Goal: Information Seeking & Learning: Learn about a topic

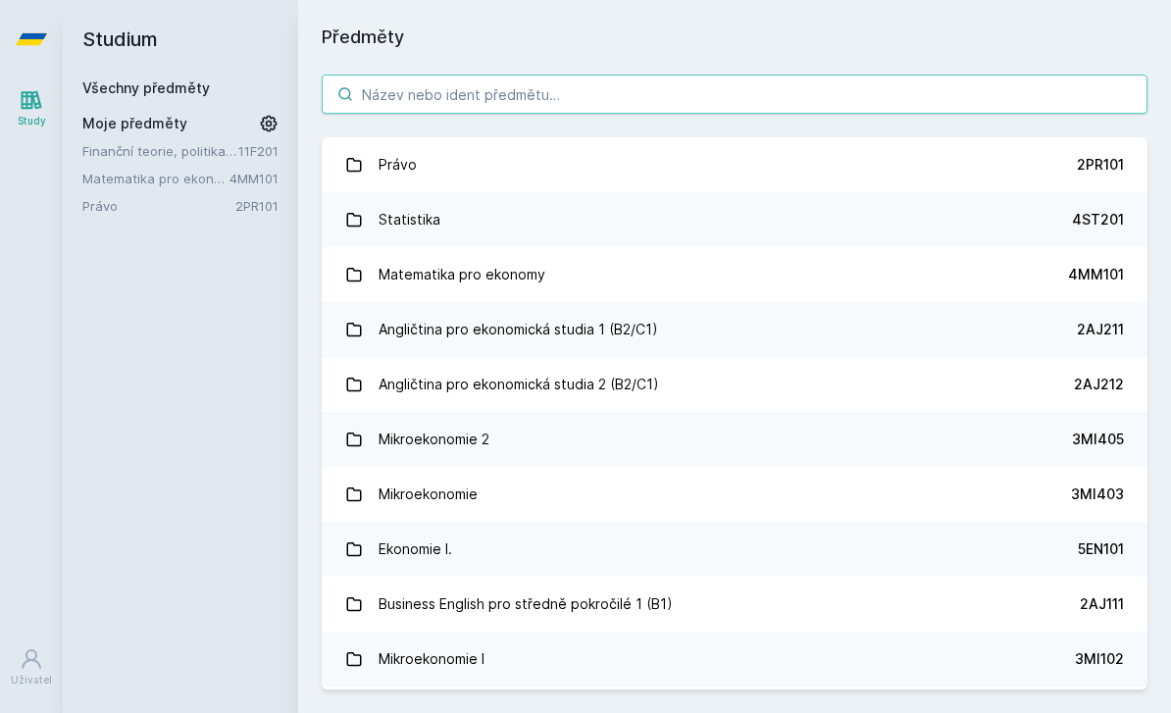
click at [712, 89] on input "search" at bounding box center [735, 94] width 826 height 39
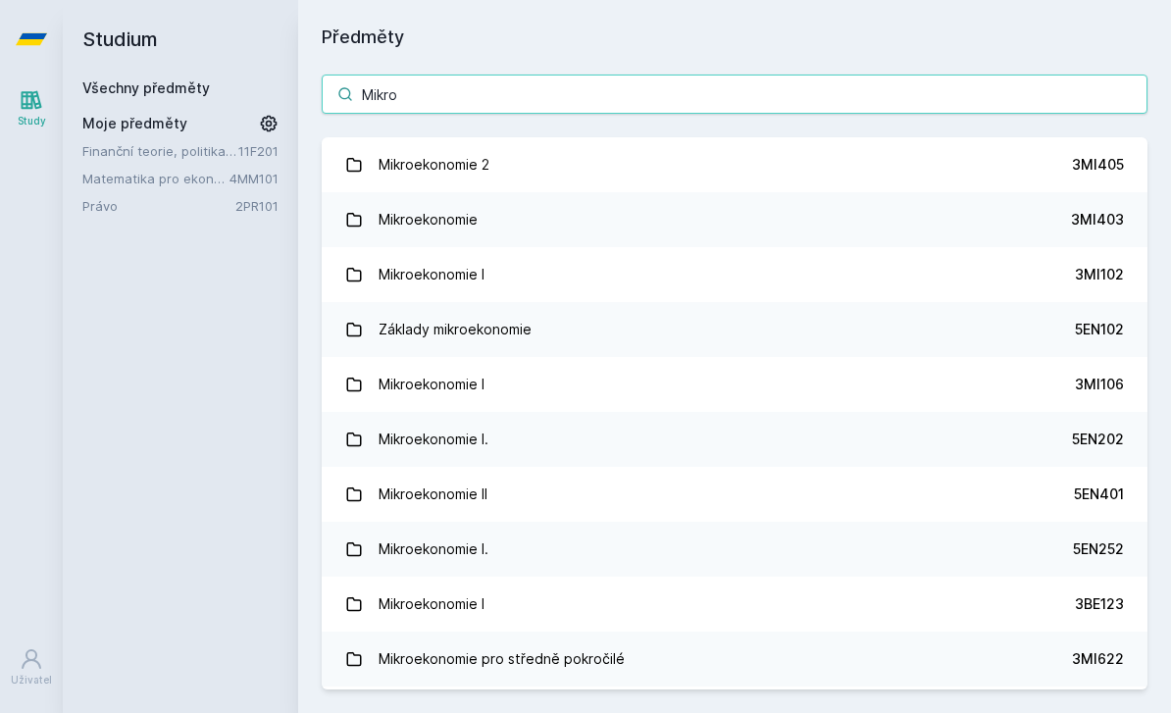
type input "Mikro"
click at [631, 323] on link "Základy mikroekonomie 5EN102" at bounding box center [735, 329] width 826 height 55
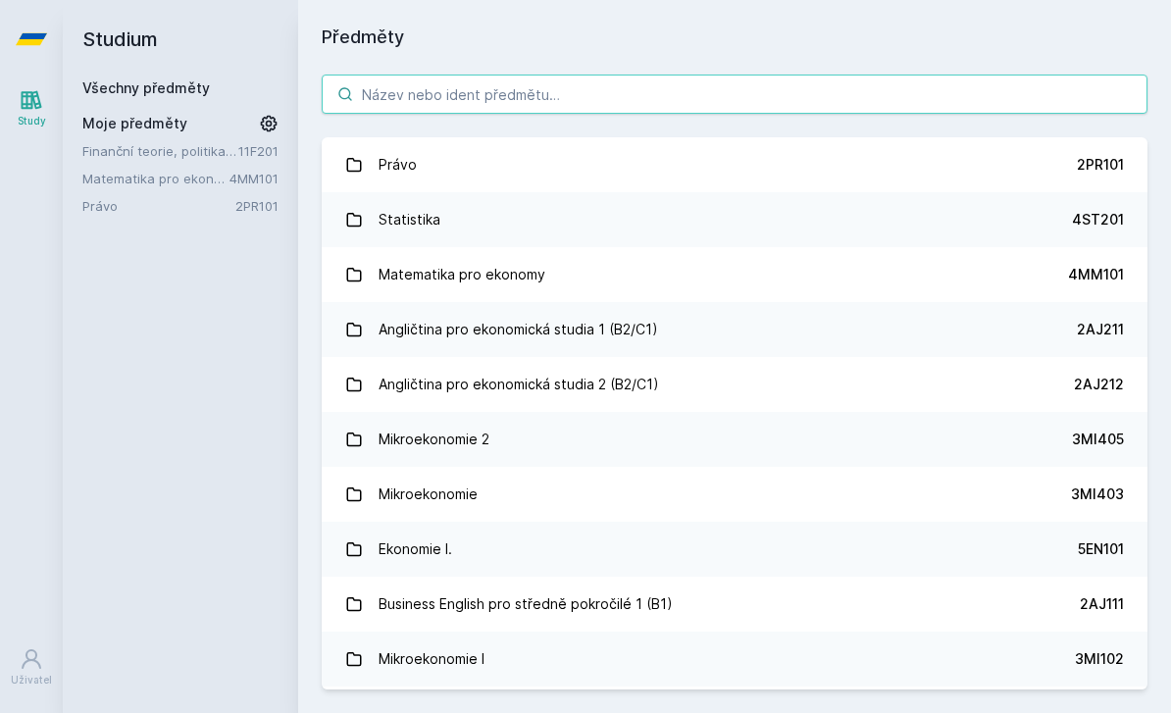
click at [518, 85] on input "search" at bounding box center [735, 94] width 826 height 39
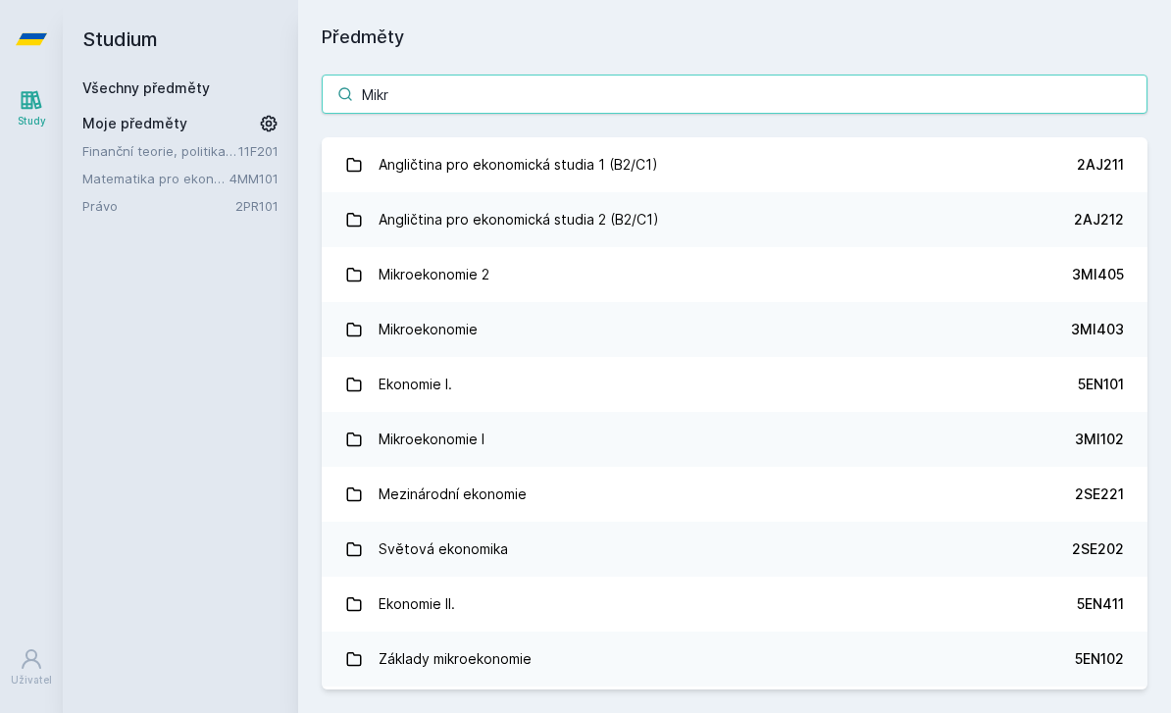
type input "Mikro"
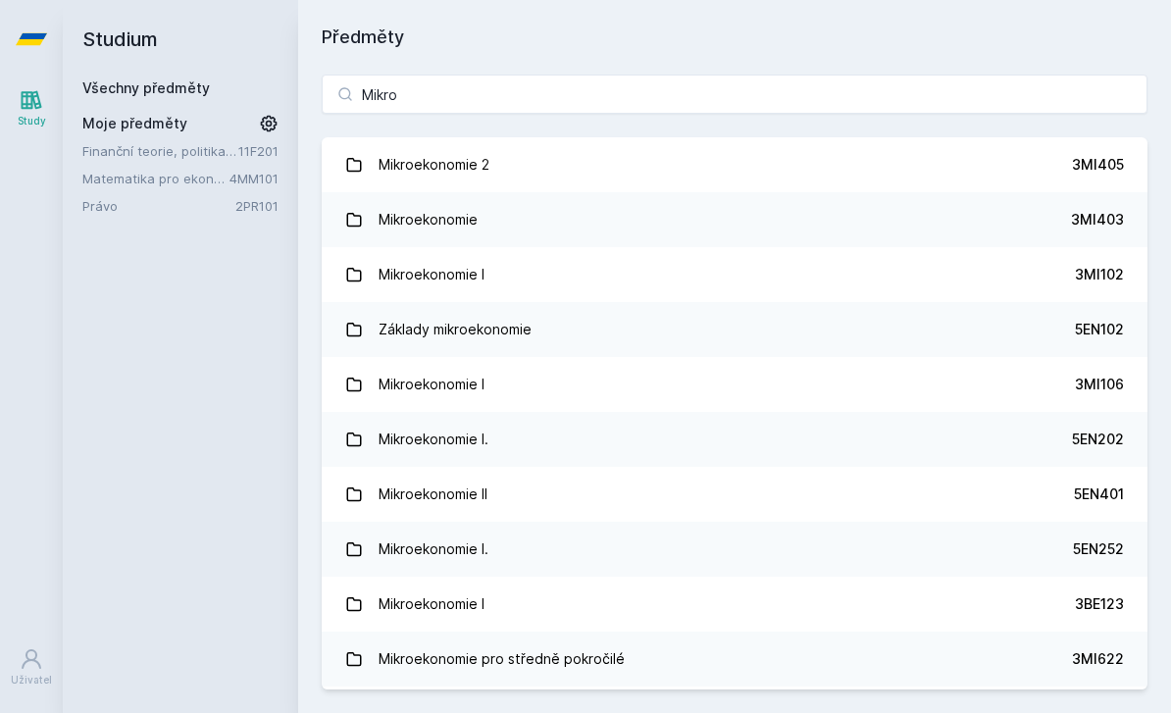
click at [607, 386] on link "Mikroekonomie I 3MI106" at bounding box center [735, 384] width 826 height 55
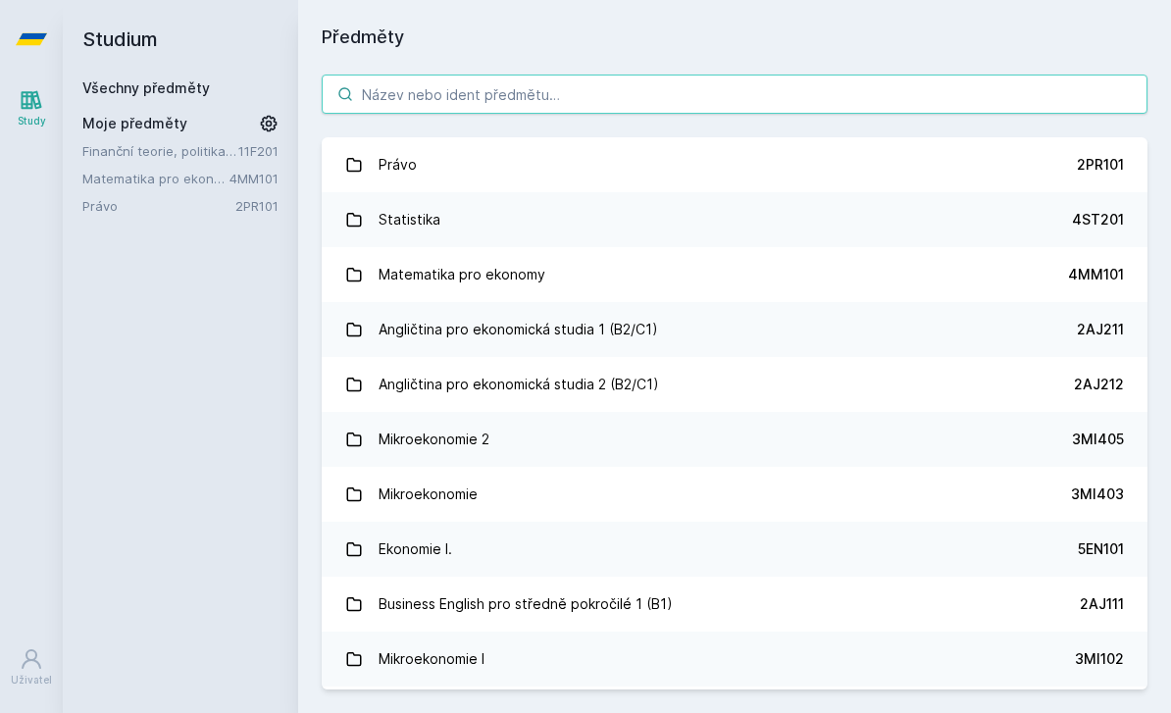
click at [686, 90] on input "search" at bounding box center [735, 94] width 826 height 39
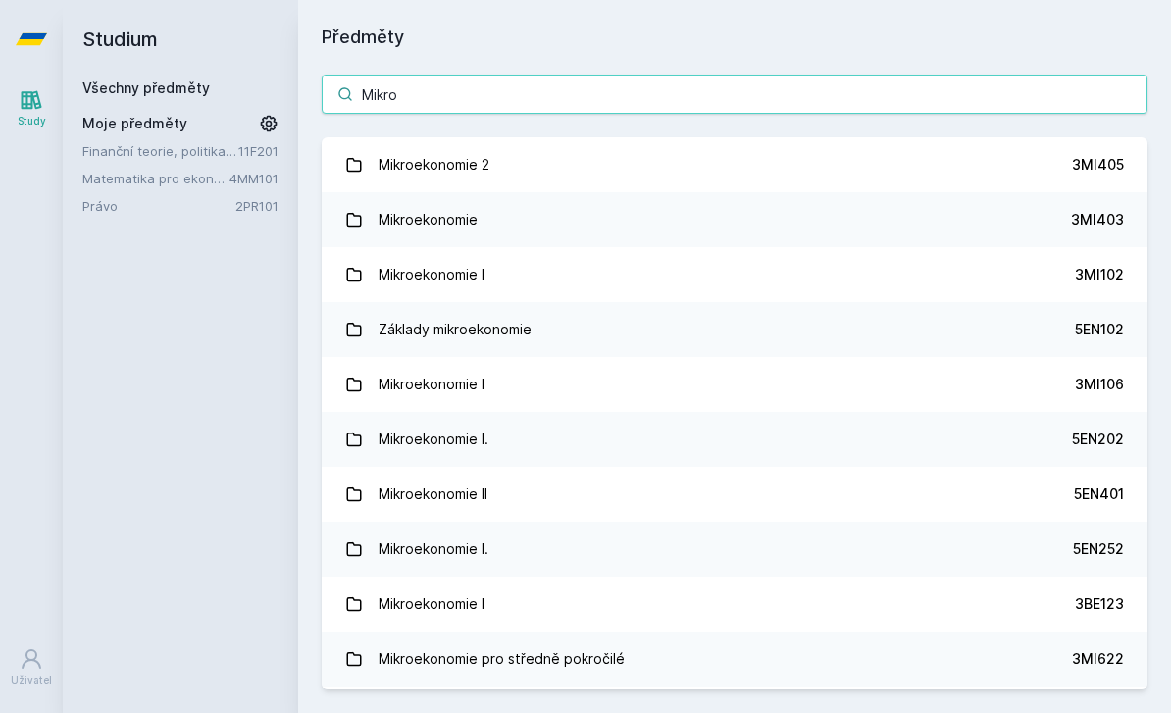
type input "Mikro"
click at [611, 209] on link "Mikroekonomie 3MI403" at bounding box center [735, 219] width 826 height 55
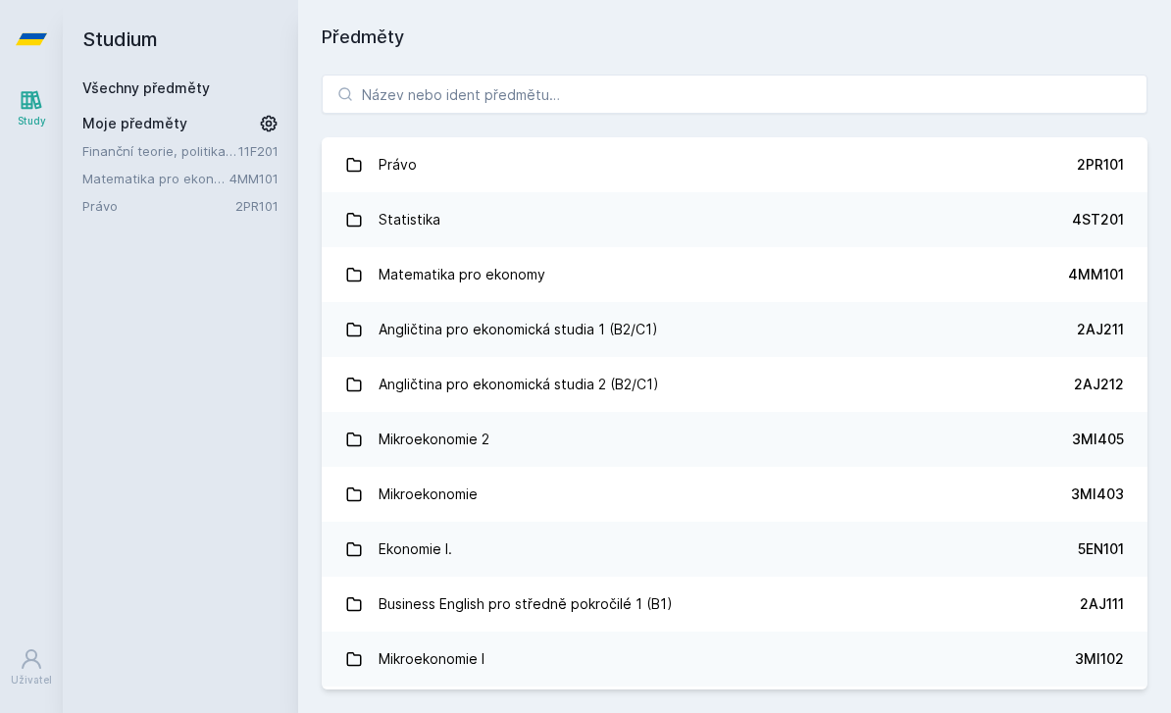
click at [205, 156] on link "Finanční teorie, politika a instituce" at bounding box center [160, 151] width 156 height 20
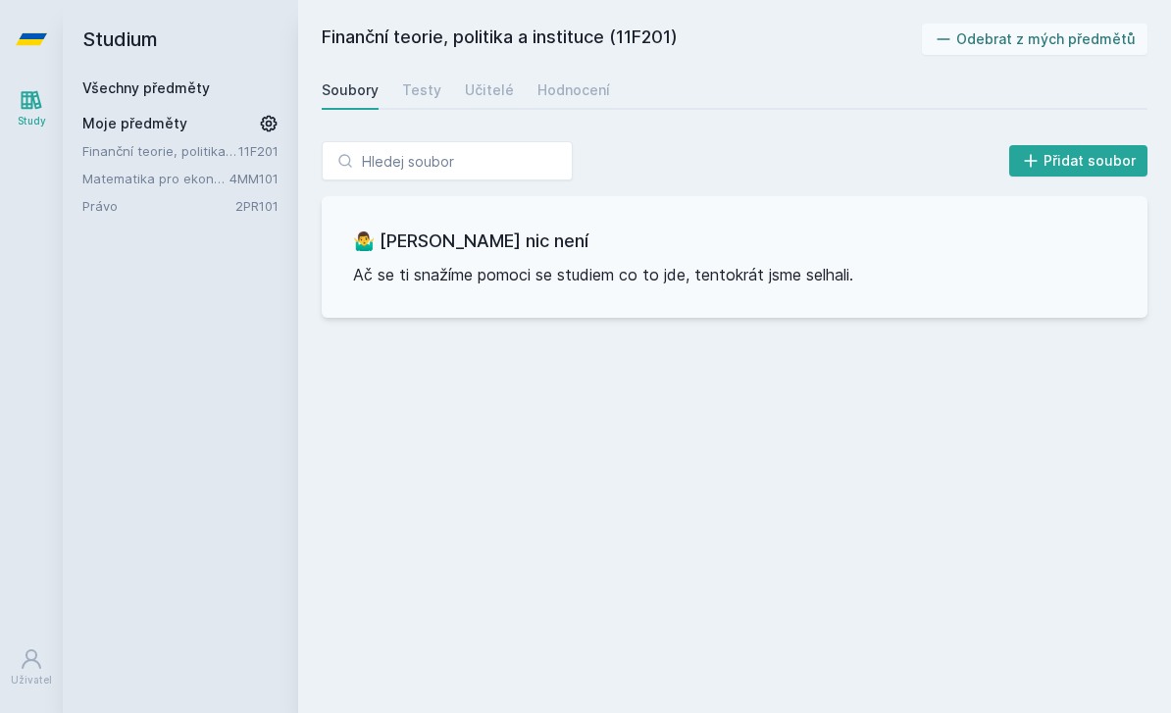
click at [414, 84] on div "Testy" at bounding box center [421, 90] width 39 height 20
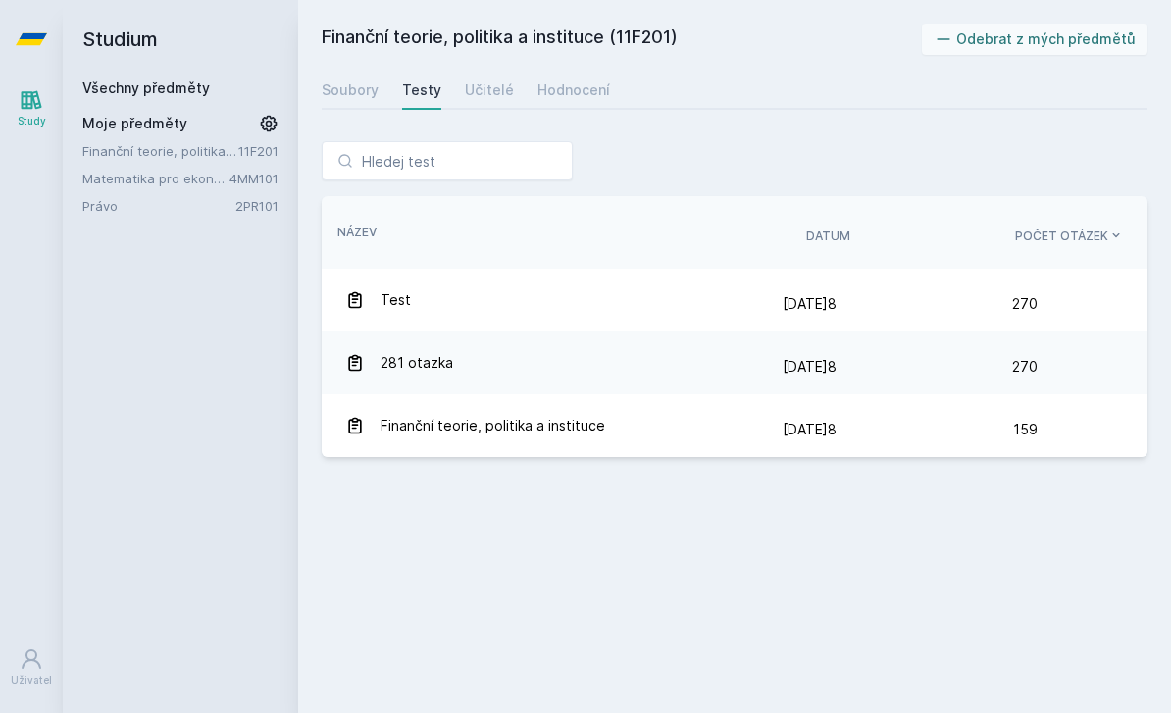
click at [354, 90] on div "Soubory" at bounding box center [350, 90] width 57 height 20
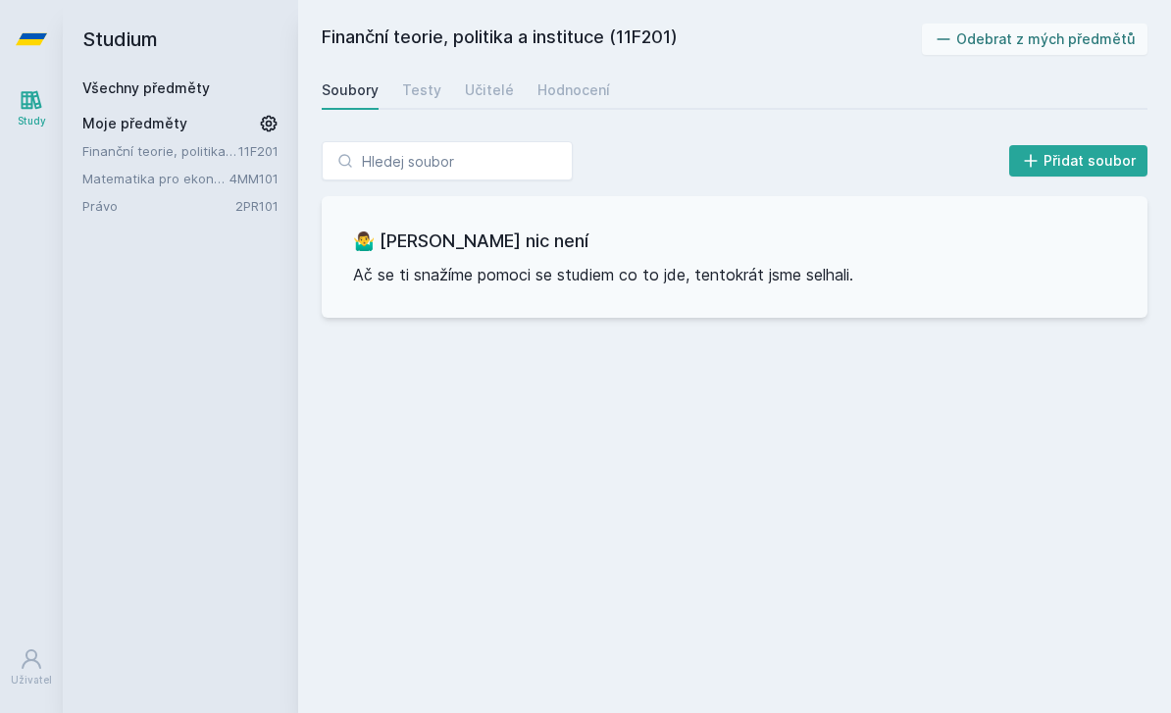
click at [450, 93] on div "Soubory Testy Učitelé Hodnocení" at bounding box center [735, 90] width 826 height 39
click at [478, 80] on div "Učitelé" at bounding box center [489, 90] width 49 height 20
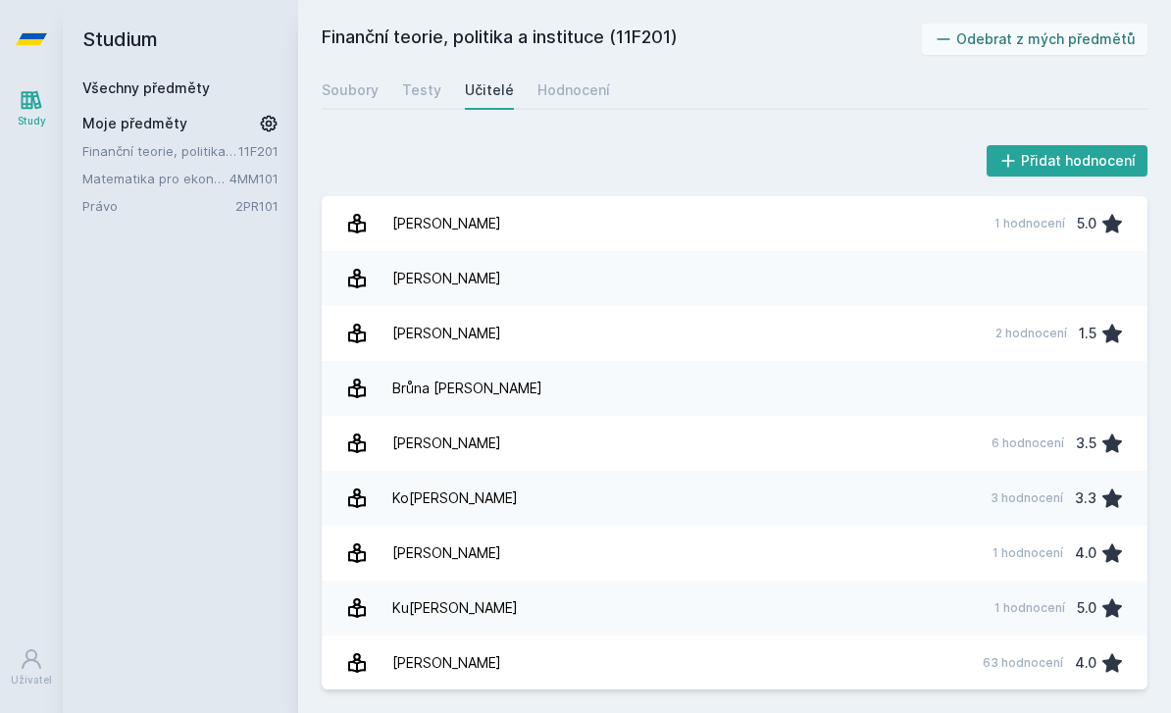
click at [223, 142] on link "Finanční teorie, politika a instituce" at bounding box center [160, 151] width 156 height 20
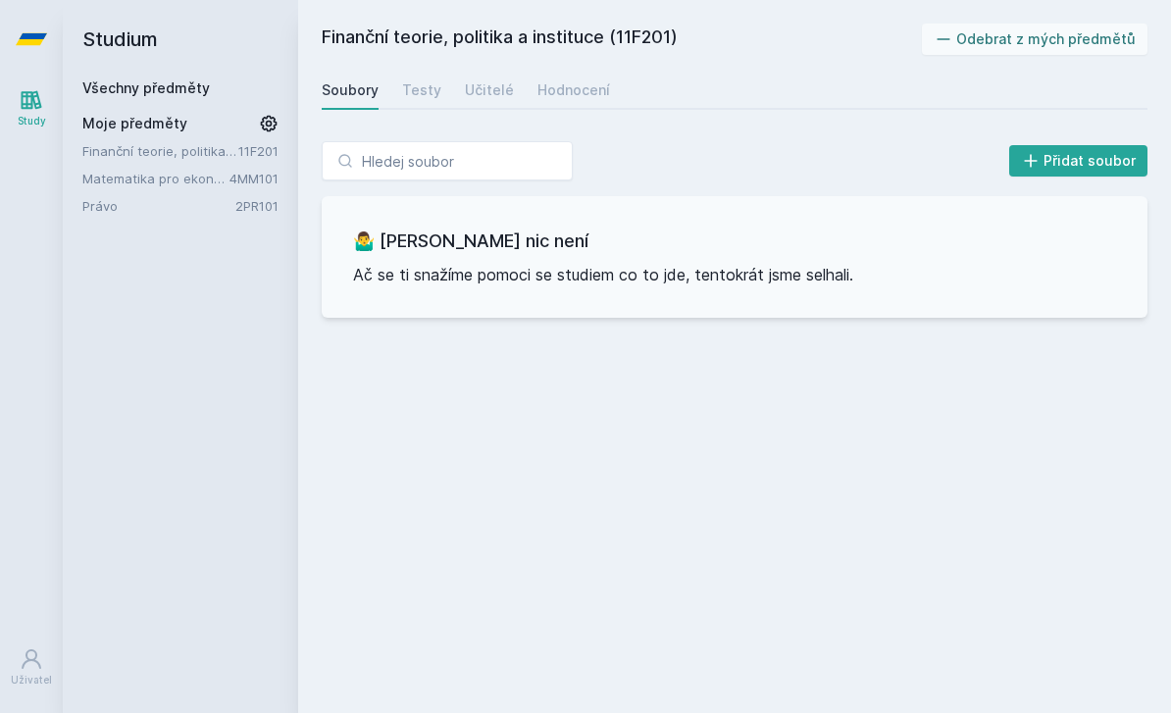
click at [488, 85] on div "Učitelé" at bounding box center [489, 90] width 49 height 20
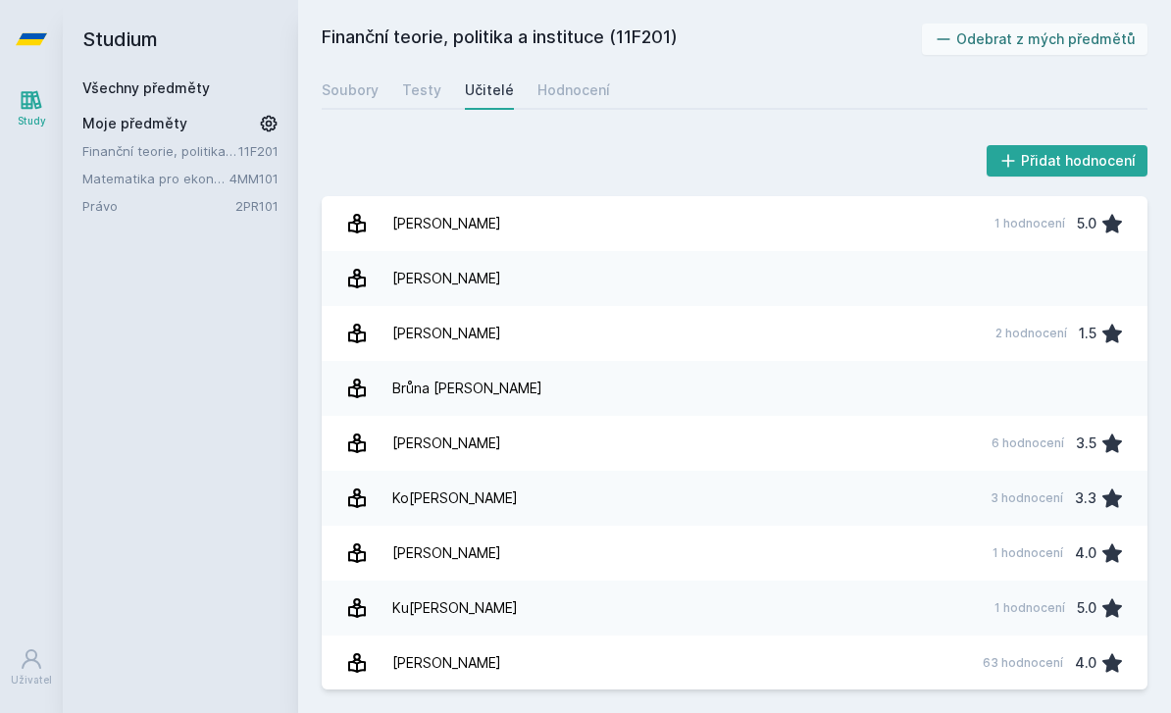
click at [194, 199] on link "Právo" at bounding box center [158, 206] width 153 height 20
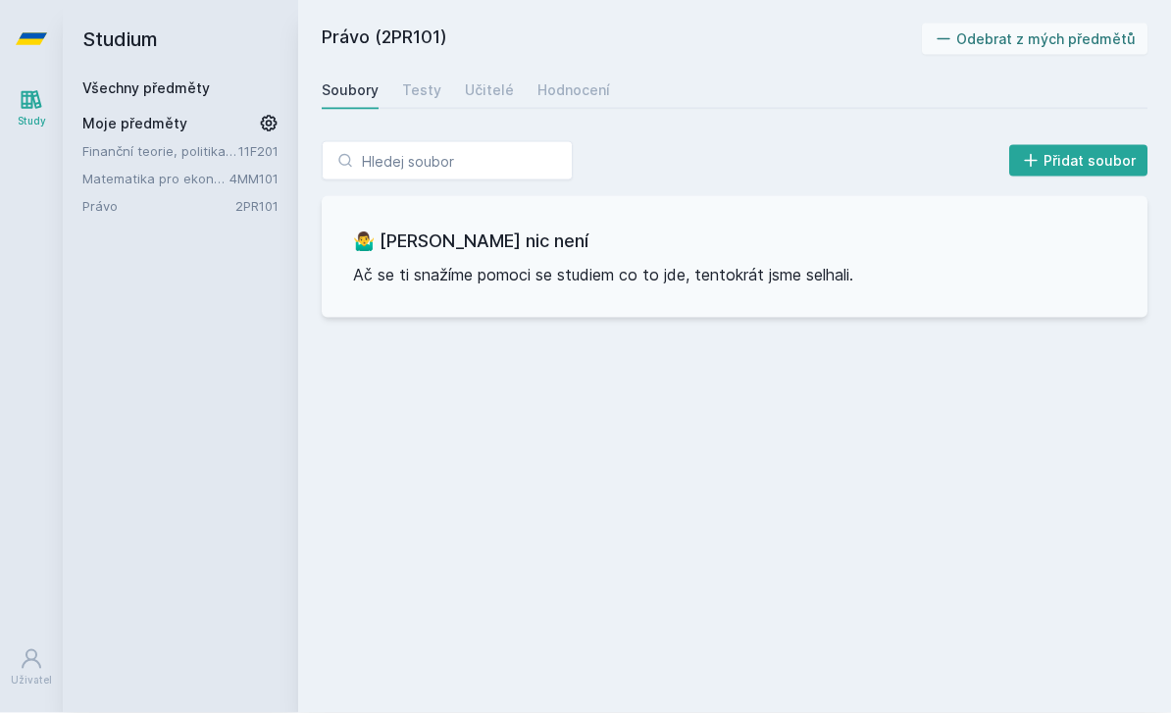
scroll to position [57, 0]
click at [419, 80] on div "Testy" at bounding box center [421, 90] width 39 height 20
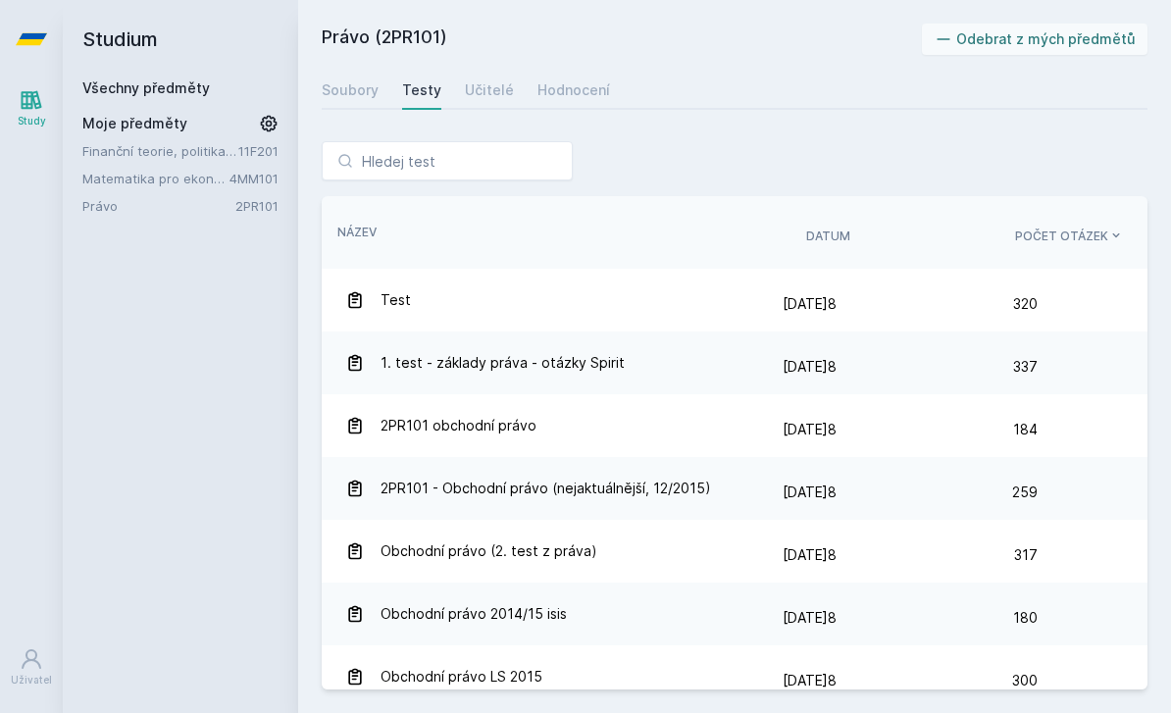
click at [488, 80] on div "Učitelé" at bounding box center [489, 90] width 49 height 20
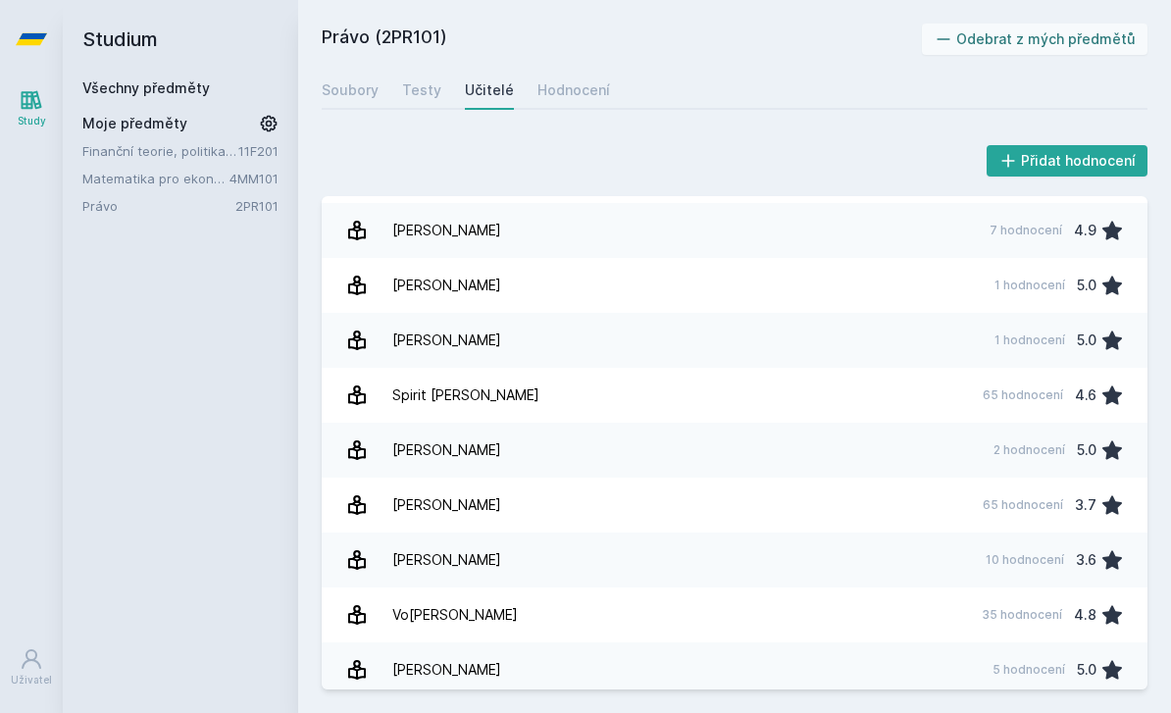
scroll to position [63, 0]
click at [504, 478] on link "[PERSON_NAME] 65 hodnocení 3.7" at bounding box center [735, 505] width 826 height 55
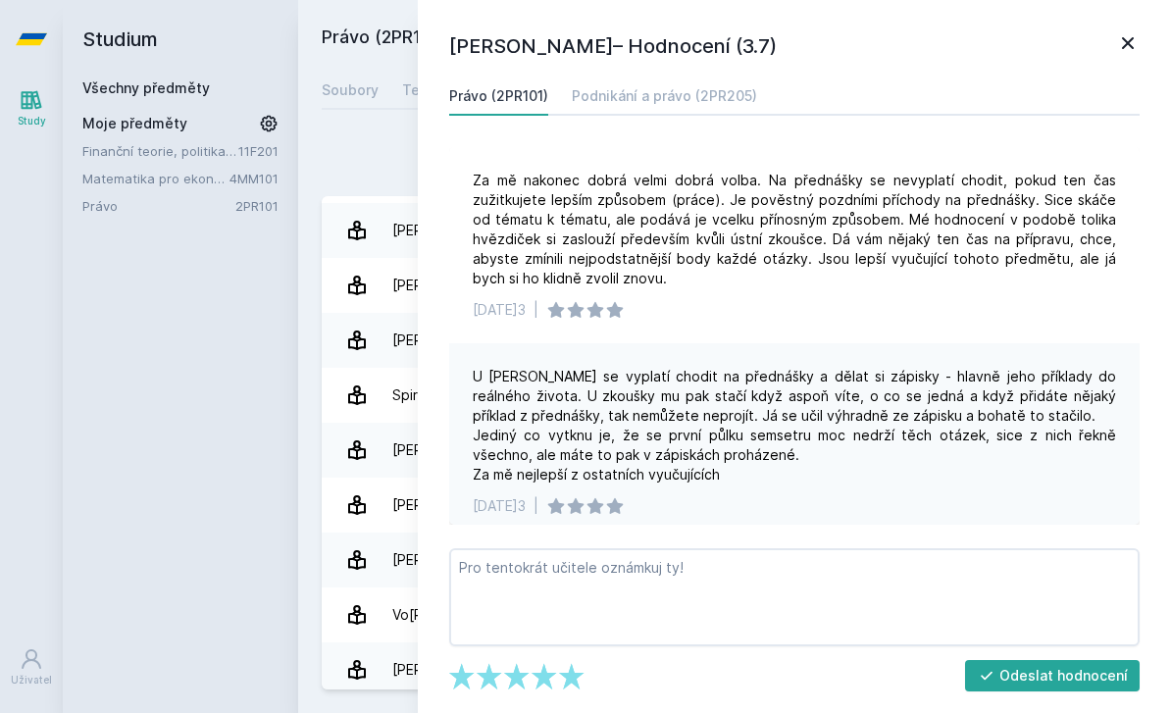
click at [1130, 40] on icon at bounding box center [1128, 43] width 12 height 12
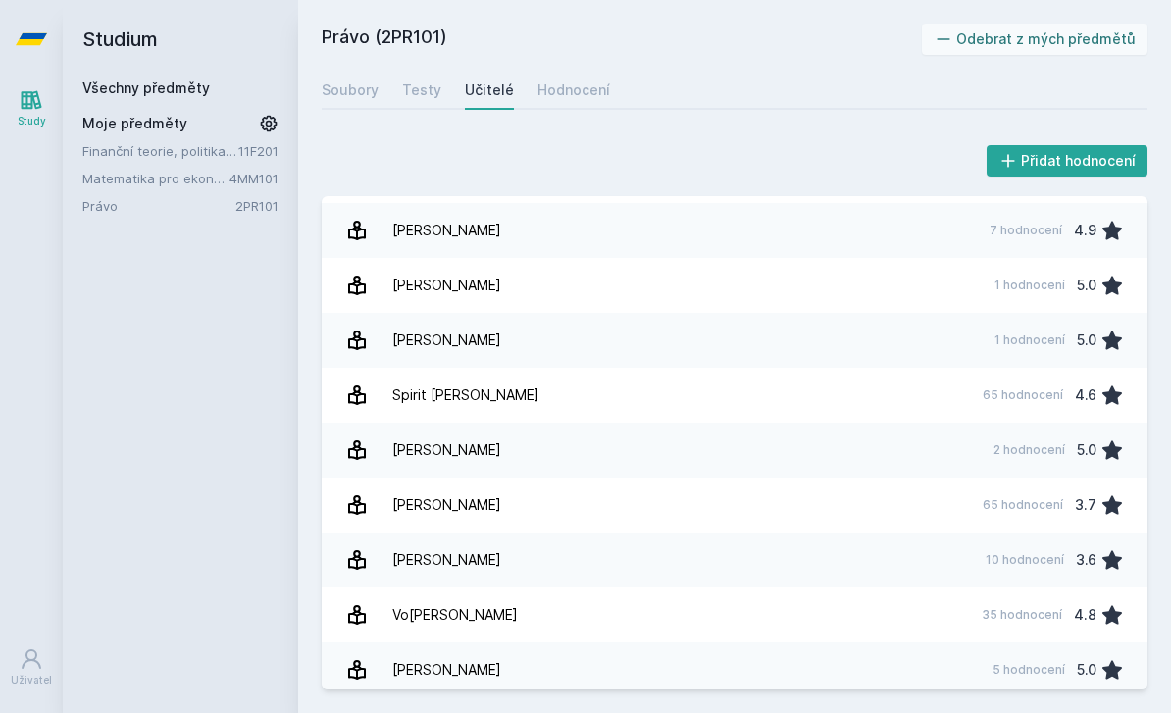
click at [353, 71] on link "Soubory" at bounding box center [350, 90] width 57 height 39
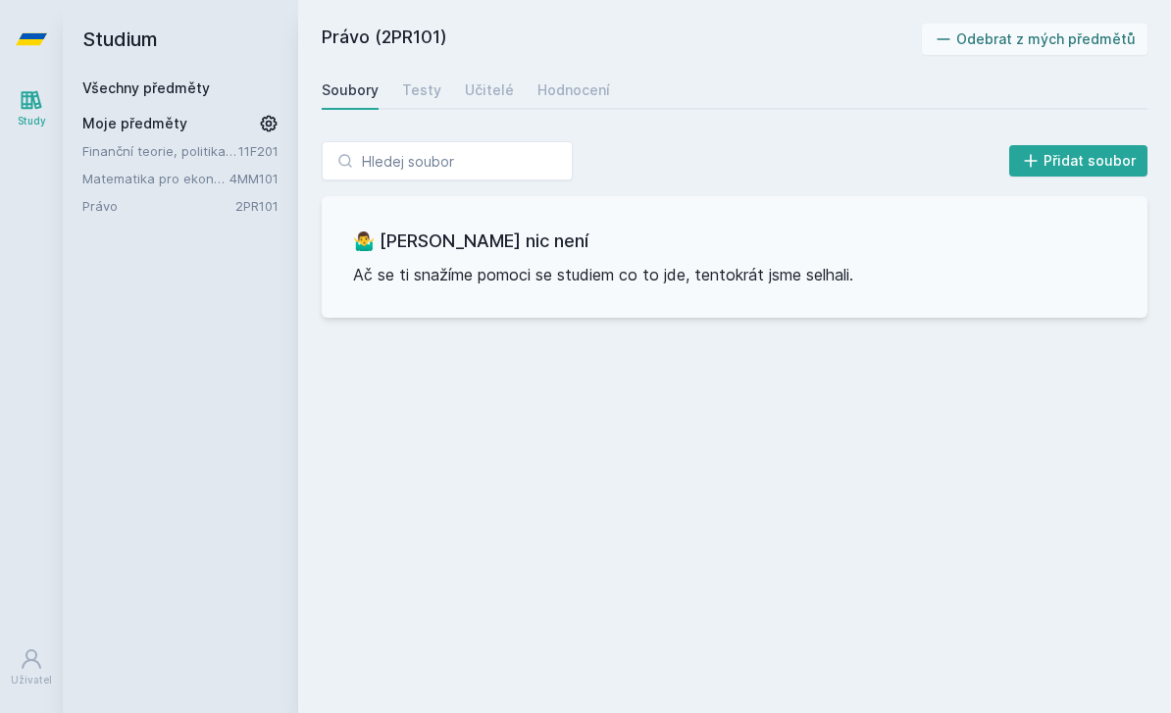
click at [423, 80] on div "Testy" at bounding box center [421, 90] width 39 height 20
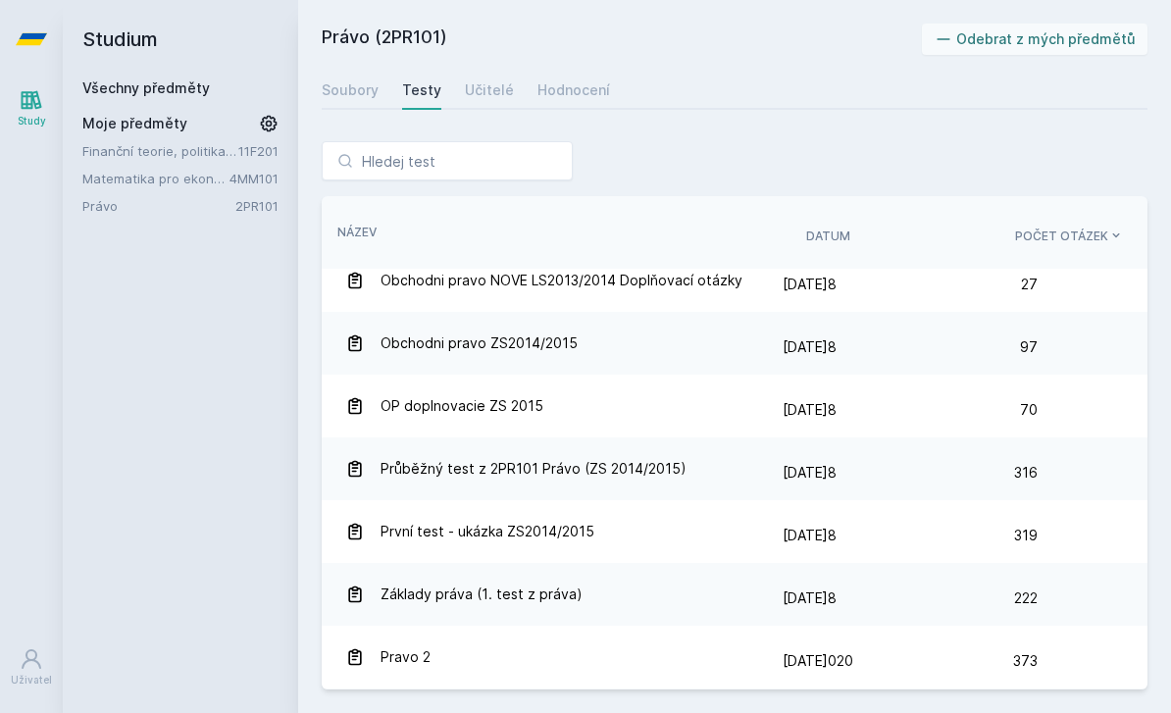
scroll to position [521, 0]
